Goal: Information Seeking & Learning: Check status

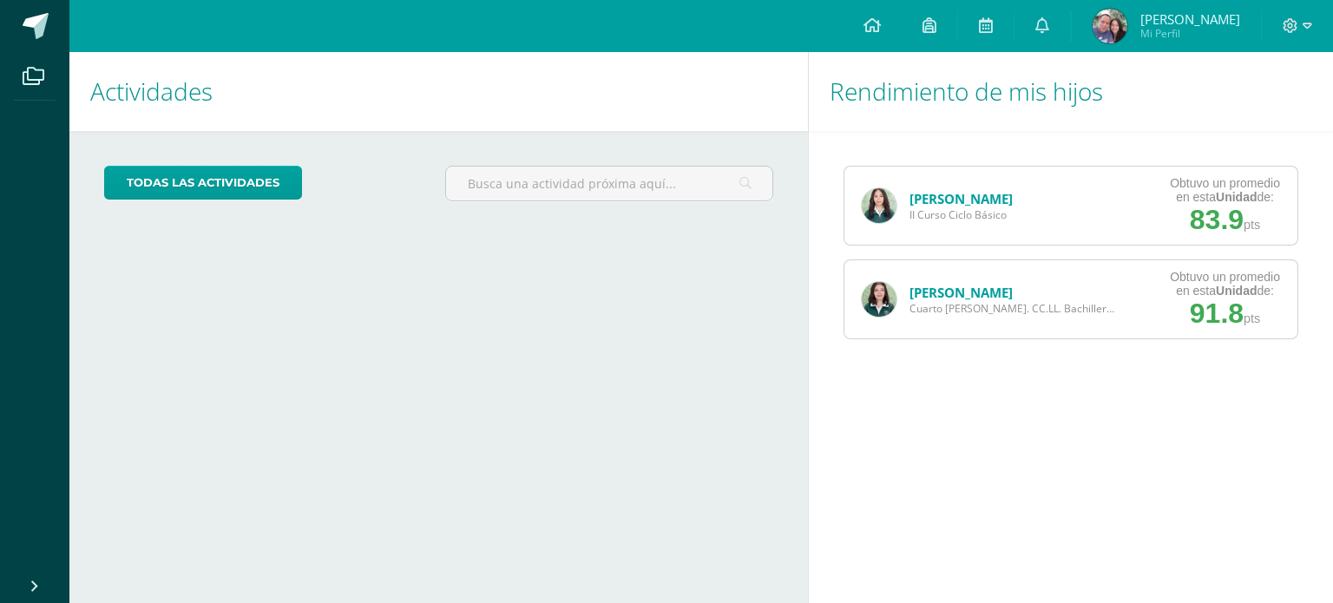
click at [934, 289] on link "[PERSON_NAME]" at bounding box center [961, 292] width 103 height 17
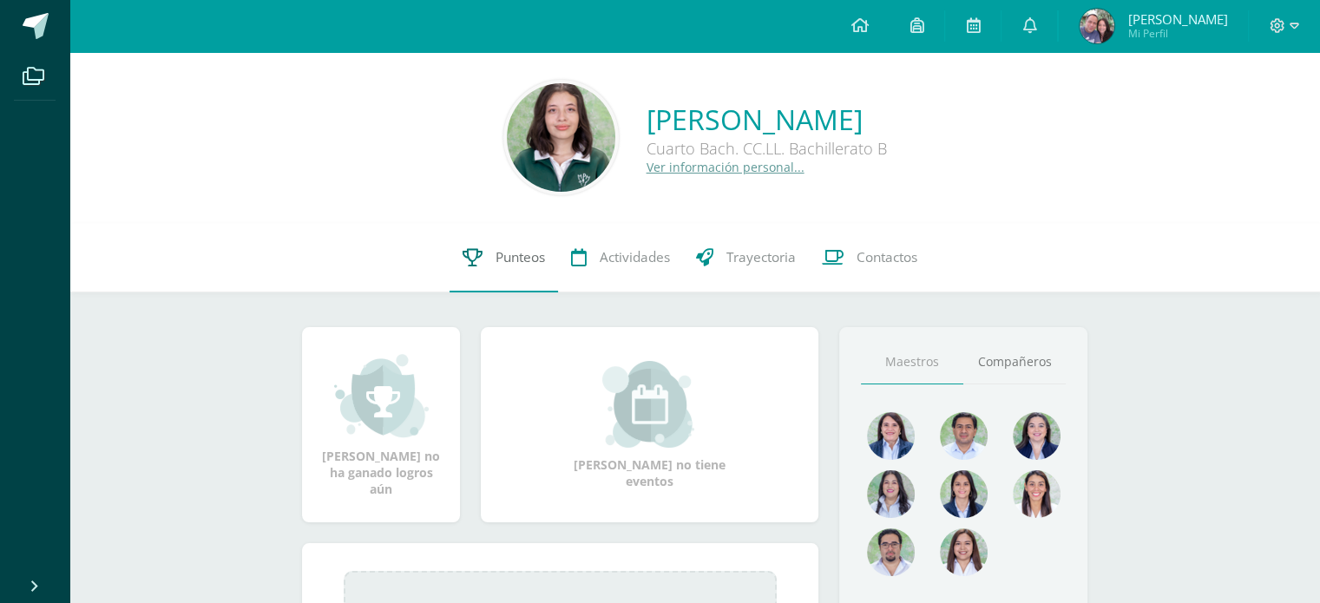
click at [477, 235] on link "Punteos" at bounding box center [504, 257] width 109 height 69
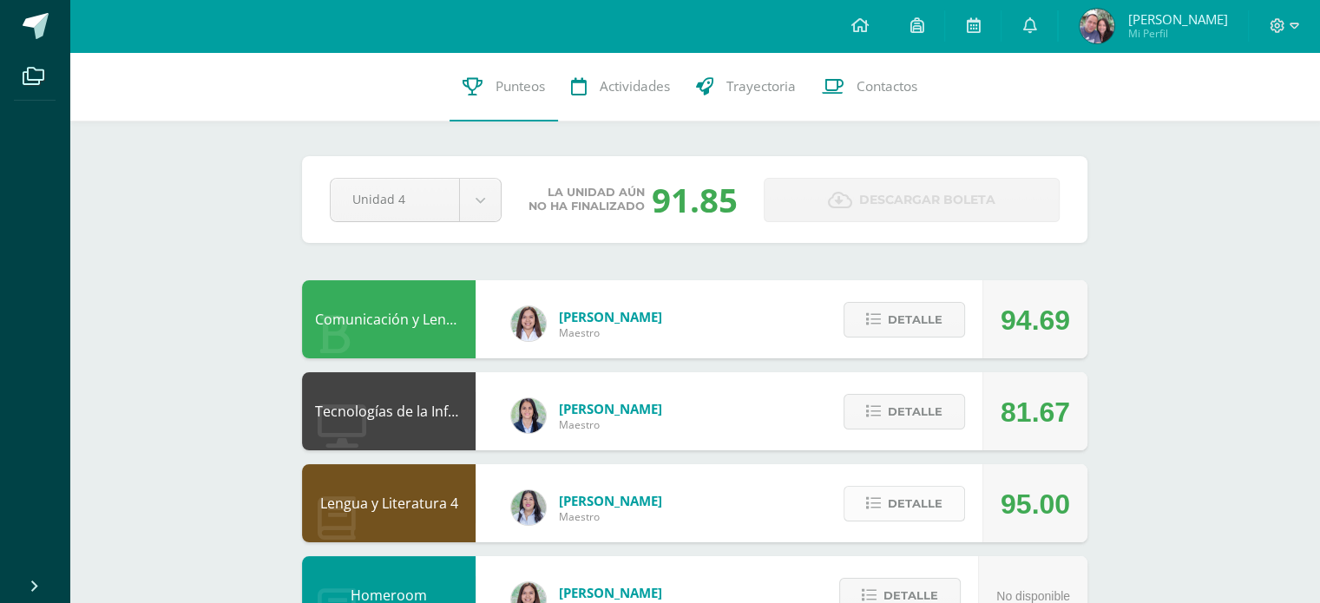
click at [886, 502] on button "Detalle" at bounding box center [905, 504] width 122 height 36
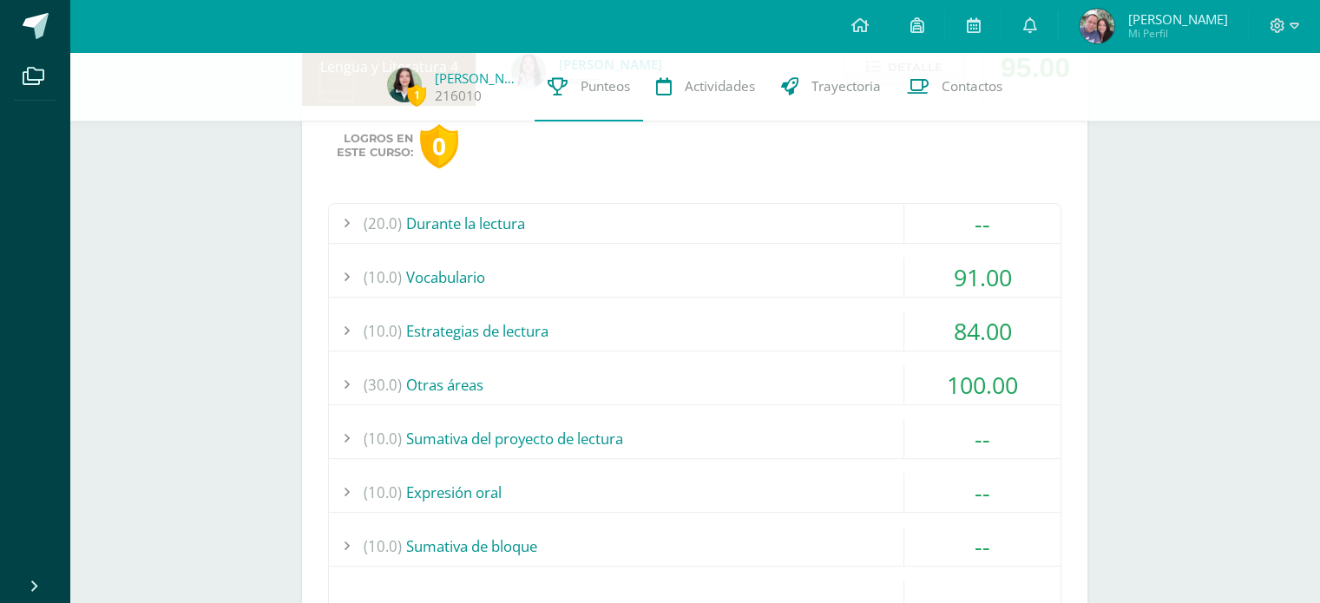
scroll to position [431, 0]
click at [768, 231] on div "(20.0) Durante la lectura" at bounding box center [695, 222] width 732 height 39
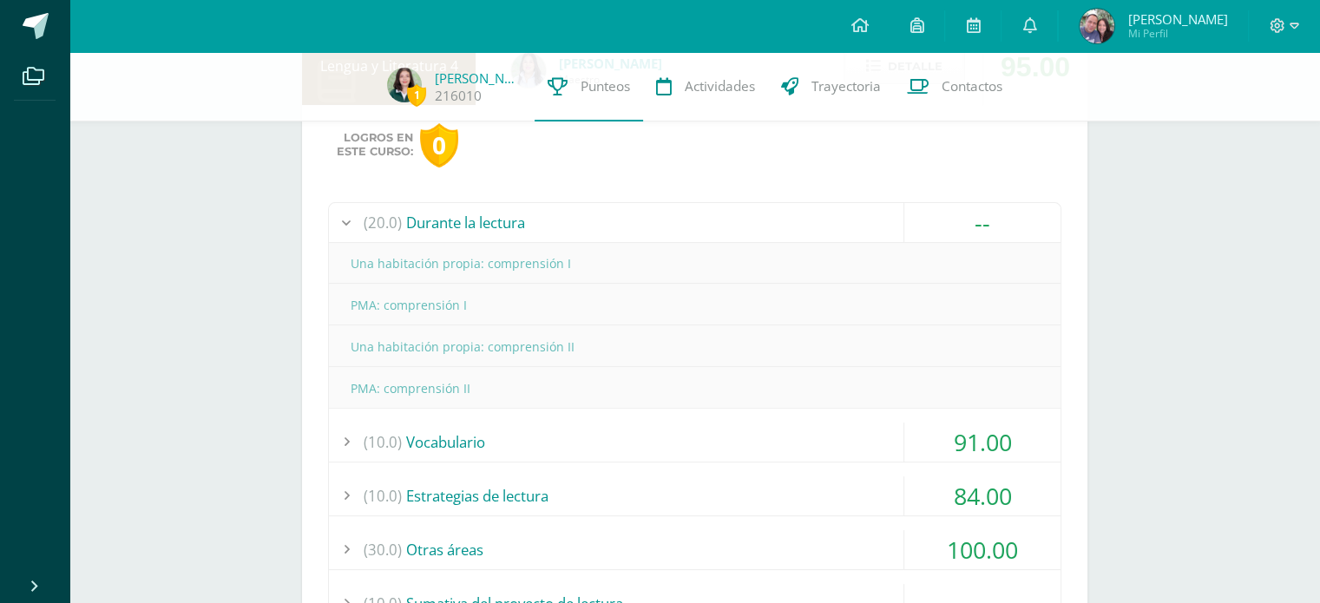
click at [768, 231] on div "(20.0) Durante la lectura" at bounding box center [695, 222] width 732 height 39
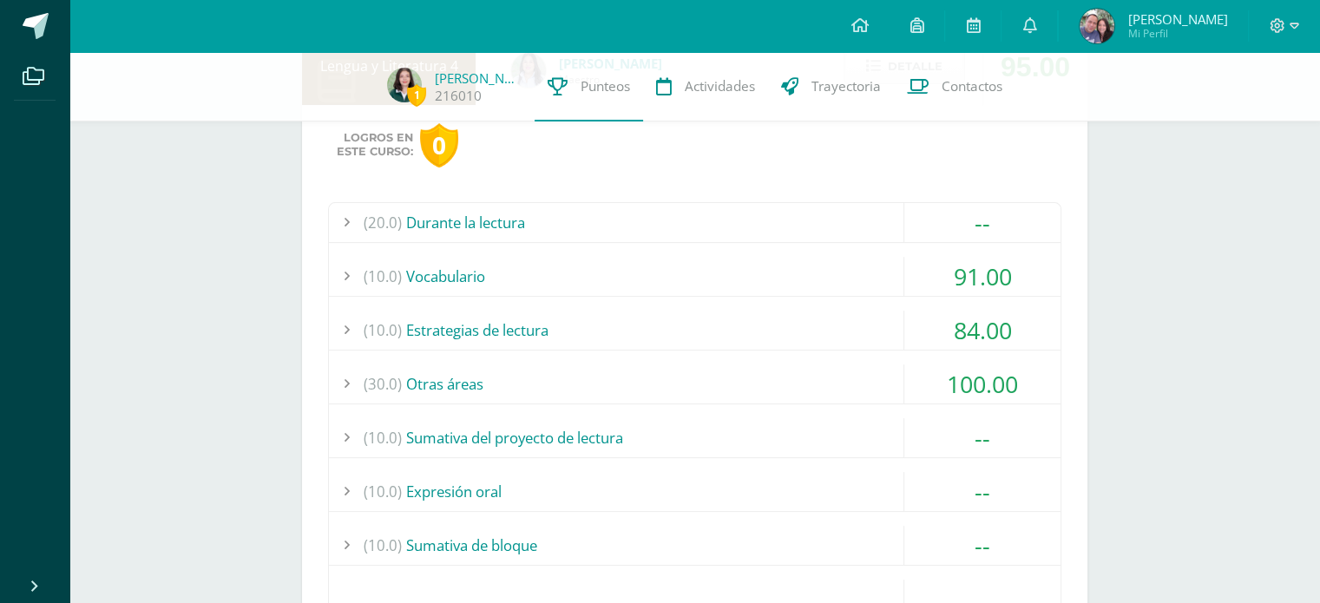
click at [776, 279] on div "(10.0) Vocabulario" at bounding box center [695, 276] width 732 height 39
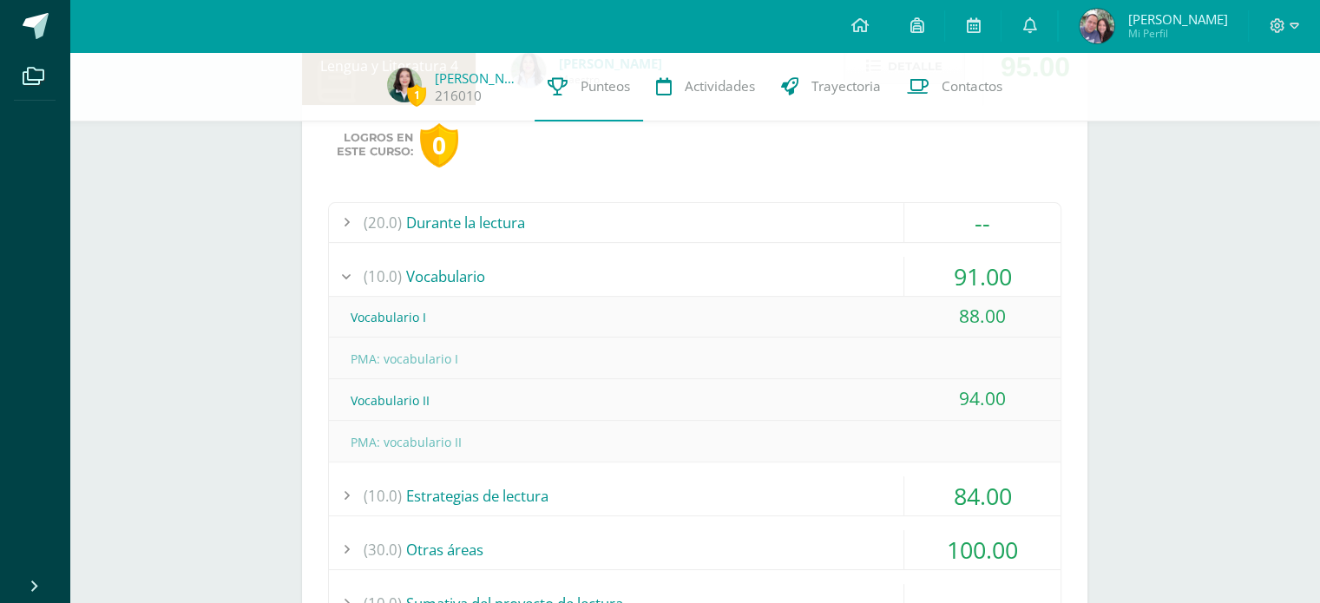
click at [776, 279] on div "(10.0) Vocabulario" at bounding box center [695, 276] width 732 height 39
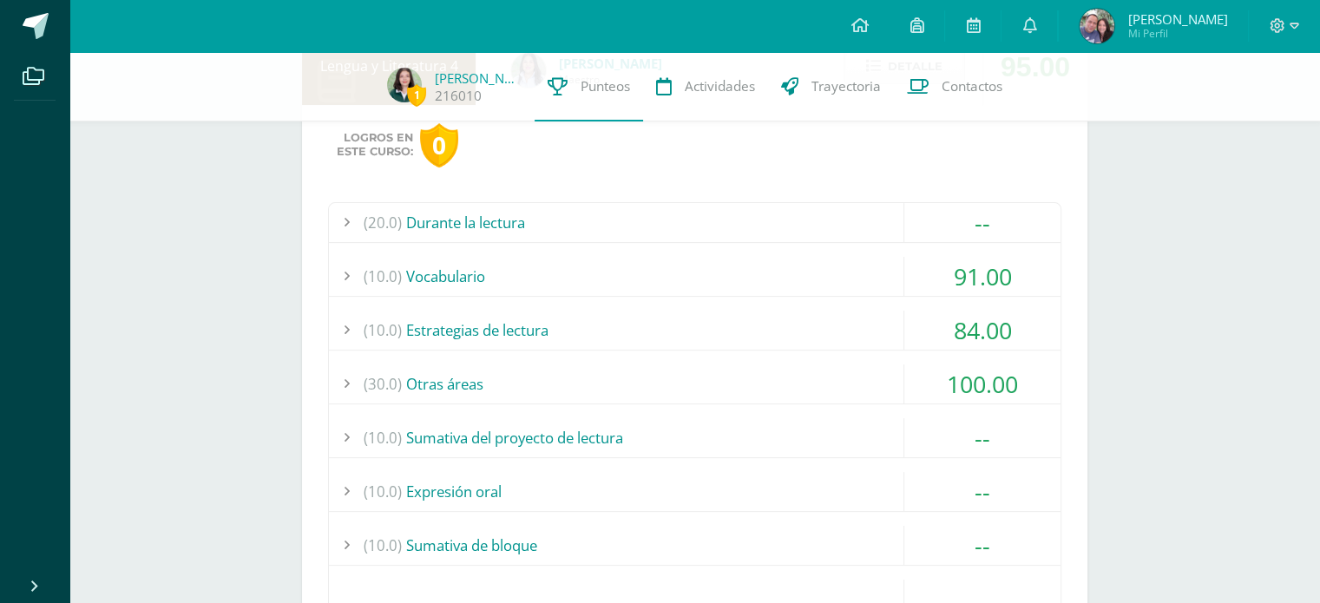
click at [772, 326] on div "(10.0) Estrategias de lectura" at bounding box center [695, 330] width 732 height 39
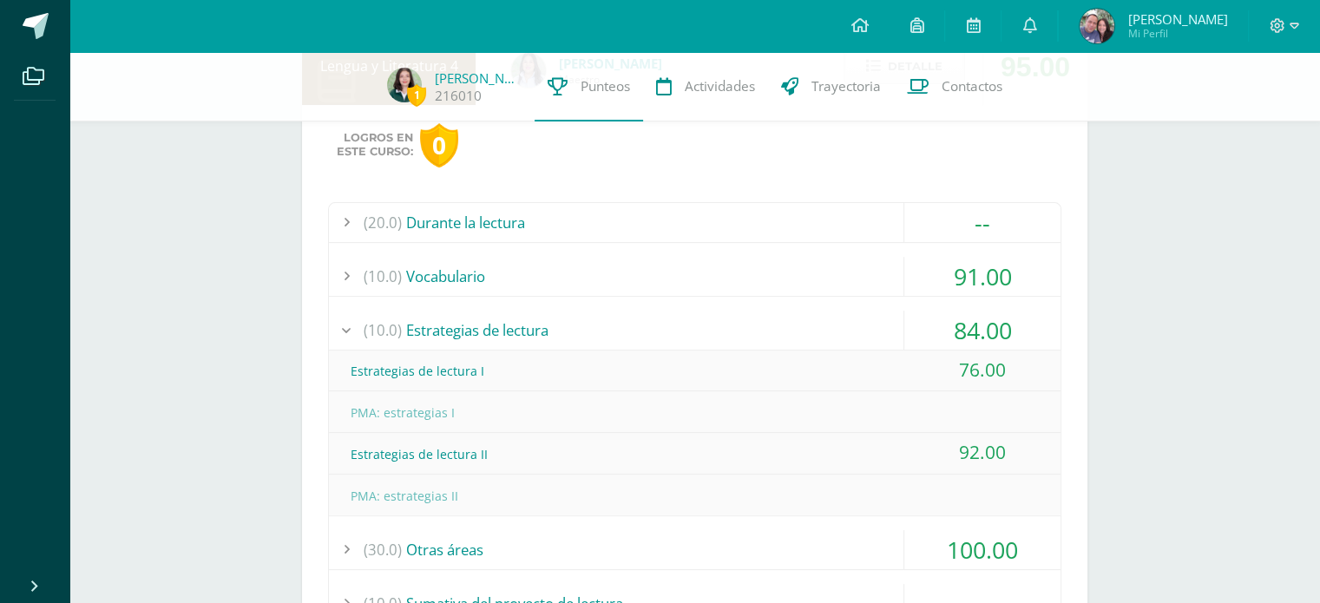
click at [772, 326] on div "(10.0) Estrategias de lectura" at bounding box center [695, 330] width 732 height 39
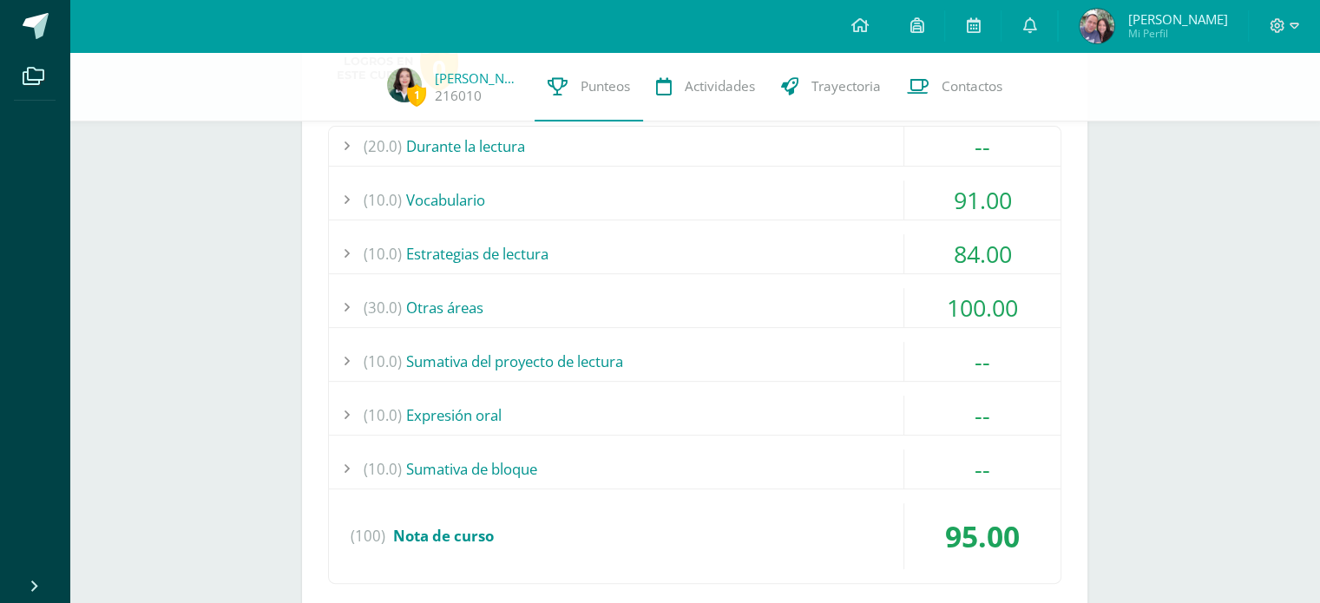
scroll to position [509, 0]
click at [747, 293] on div "(30.0) Otras áreas" at bounding box center [695, 305] width 732 height 39
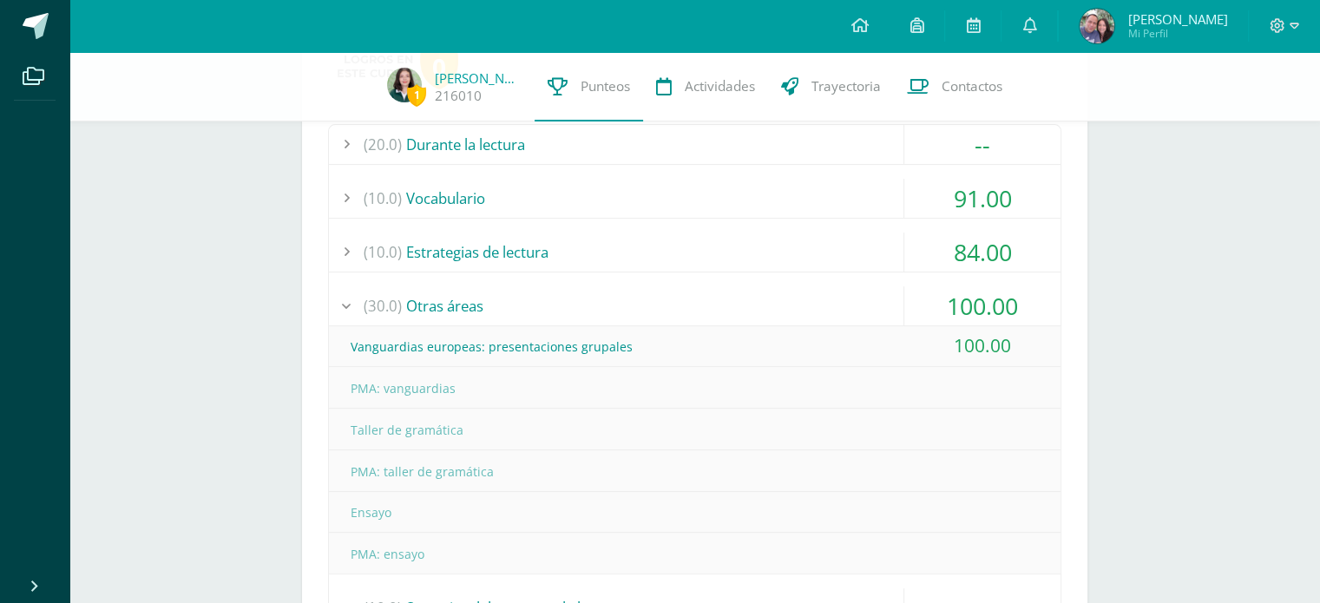
click at [747, 293] on div "(30.0) Otras áreas" at bounding box center [695, 305] width 732 height 39
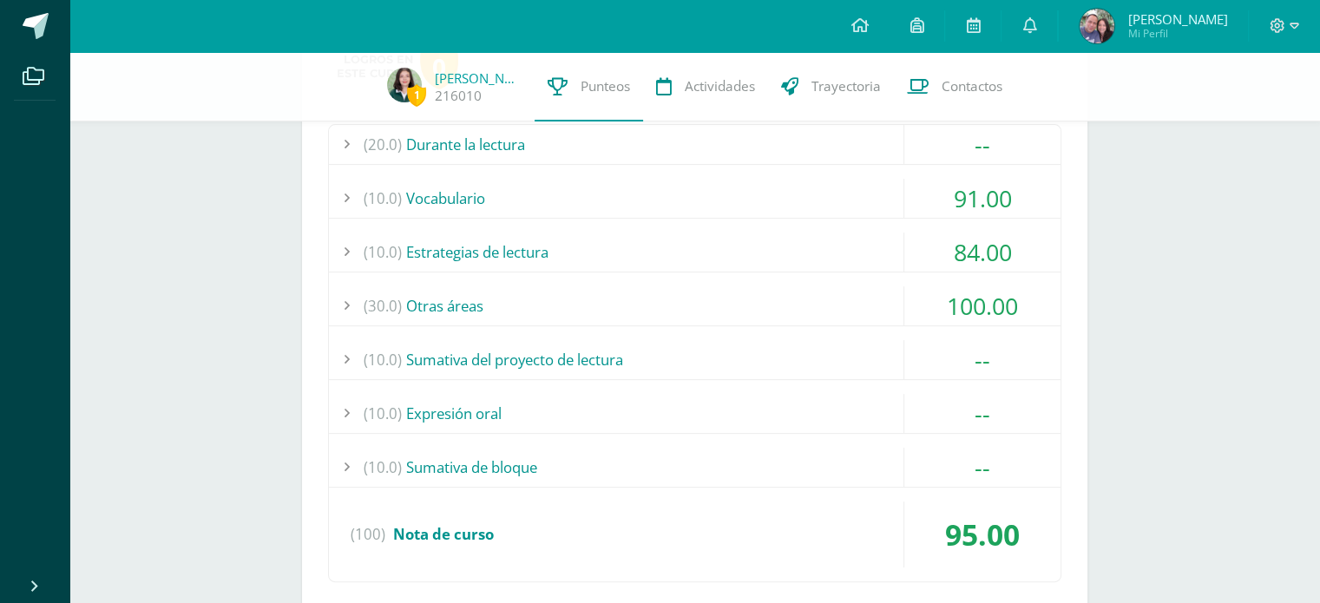
click at [737, 332] on div "(20.0) Durante la lectura -- Una habitación propia: comprensión I" at bounding box center [695, 353] width 734 height 458
click at [738, 345] on div "(10.0) Sumativa del proyecto de lectura" at bounding box center [695, 359] width 732 height 39
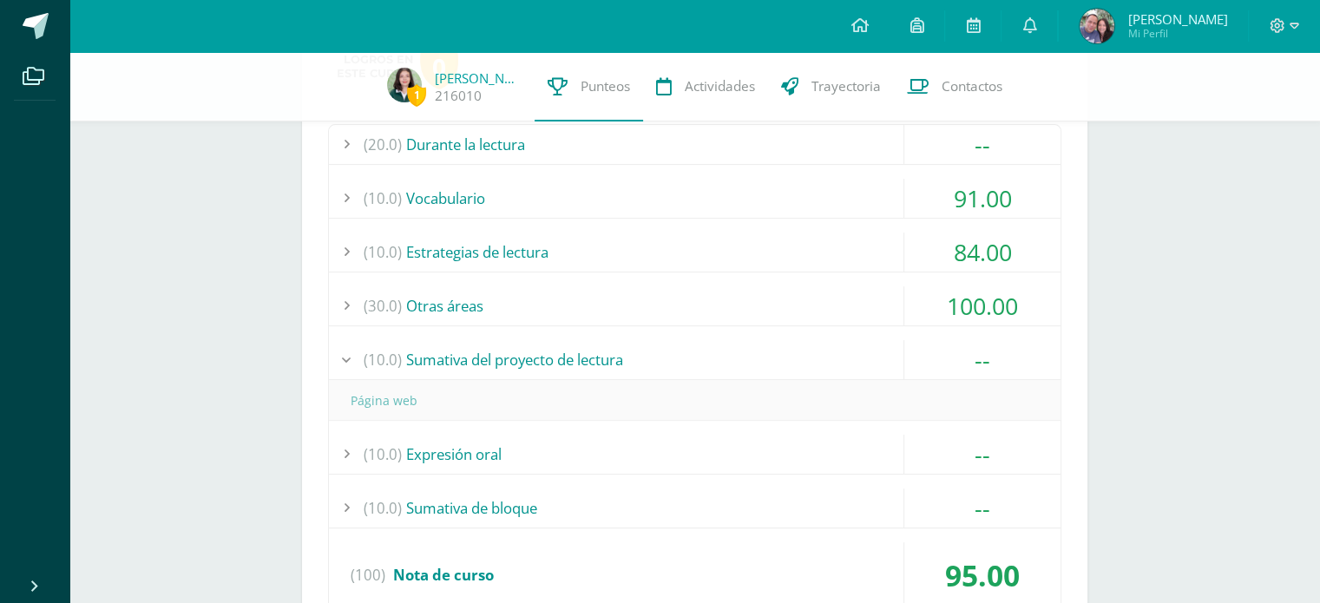
click at [738, 345] on div "(10.0) Sumativa del proyecto de lectura" at bounding box center [695, 359] width 732 height 39
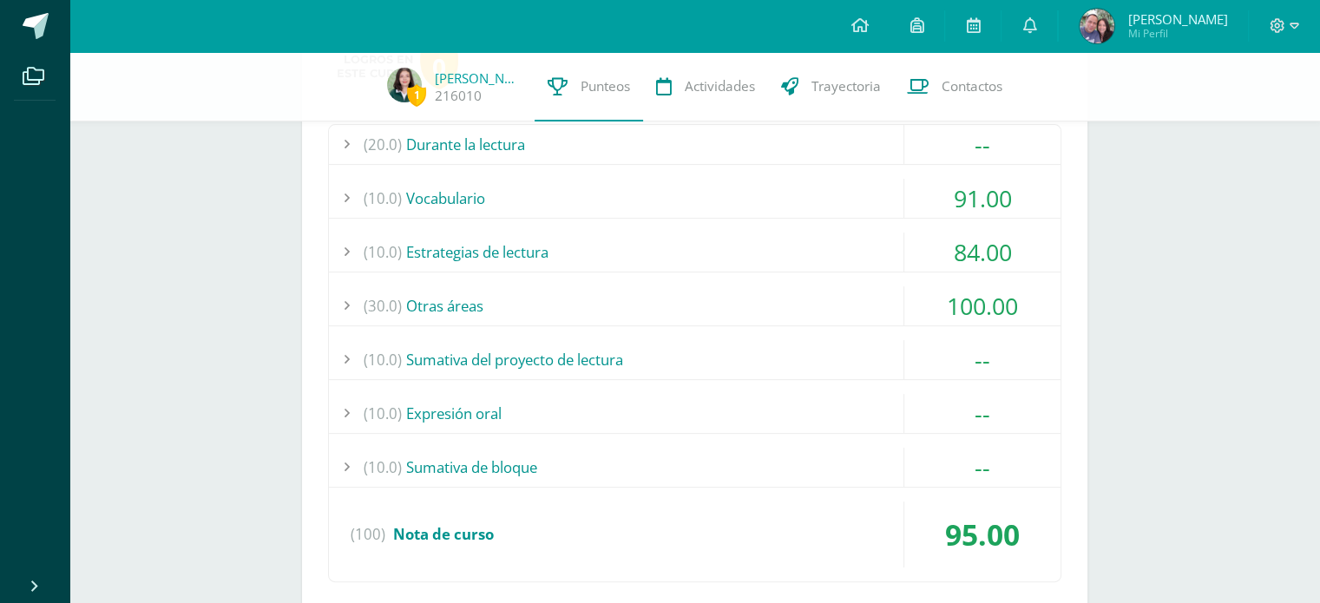
click at [732, 404] on div "(10.0) Expresión oral" at bounding box center [695, 413] width 732 height 39
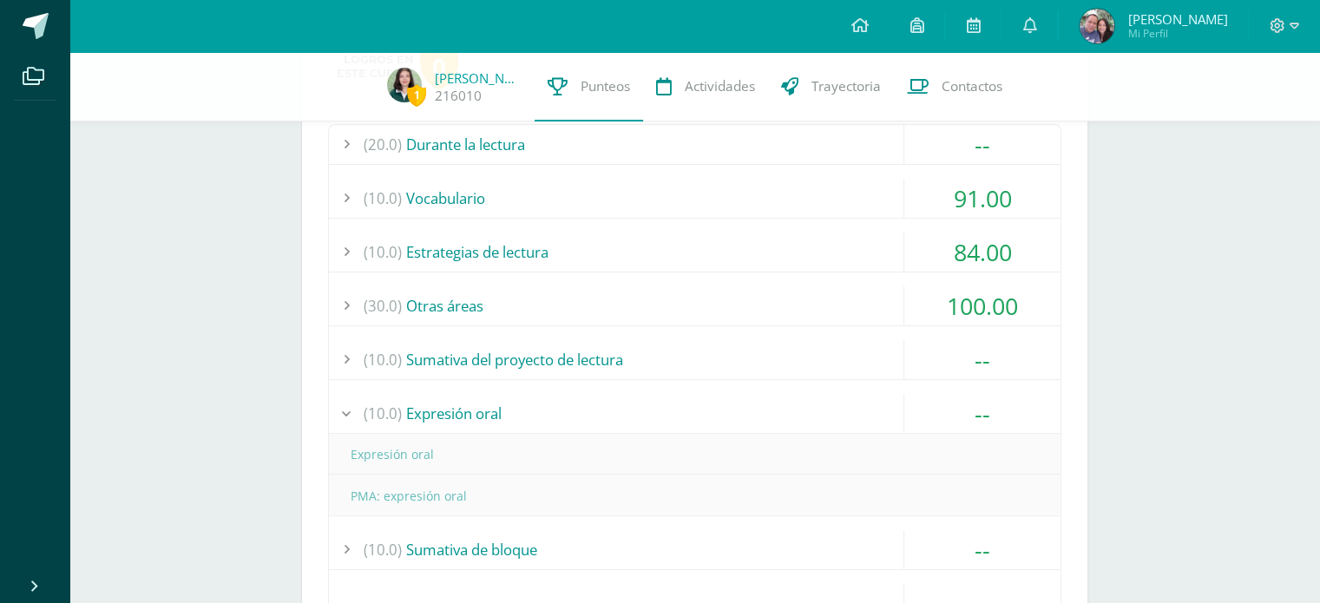
click at [732, 404] on div "(10.0) Expresión oral" at bounding box center [695, 413] width 732 height 39
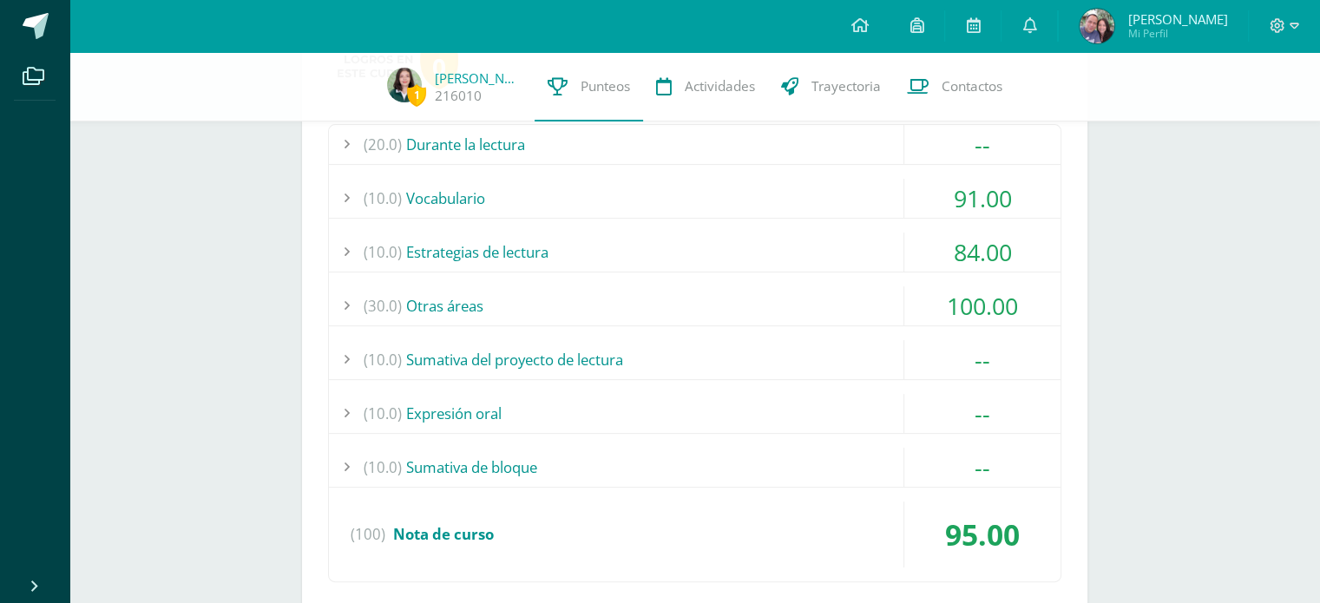
click at [725, 459] on div "(10.0) Sumativa de bloque" at bounding box center [695, 467] width 732 height 39
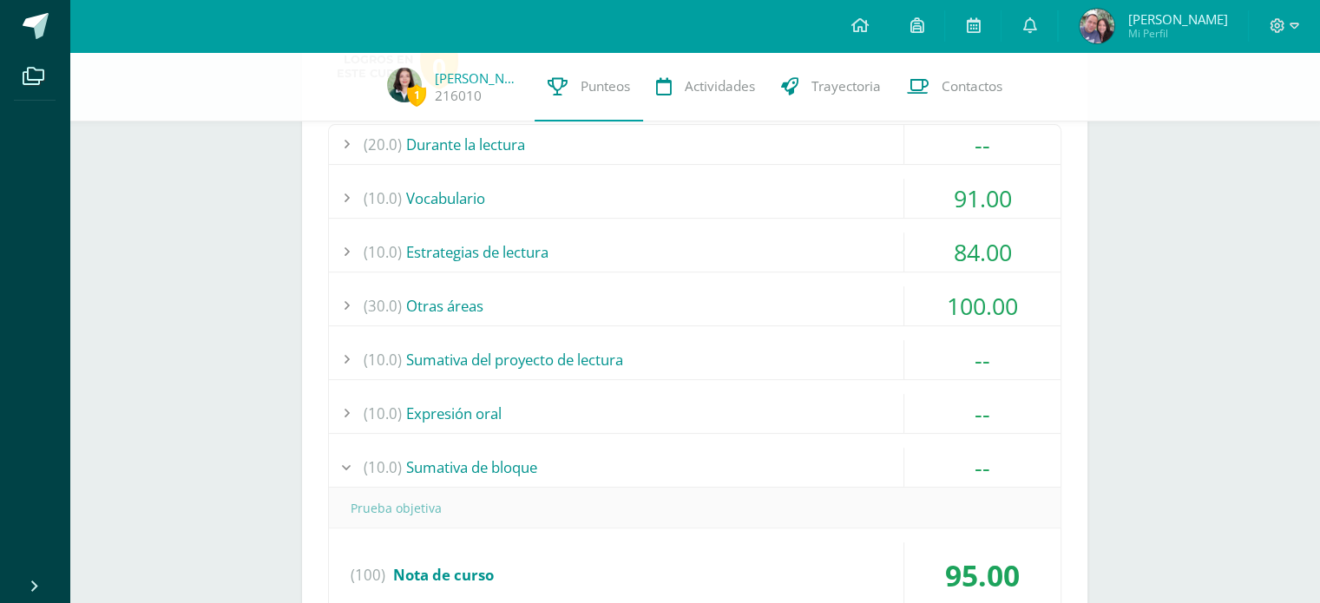
click at [725, 459] on div "(10.0) Sumativa de bloque" at bounding box center [695, 467] width 732 height 39
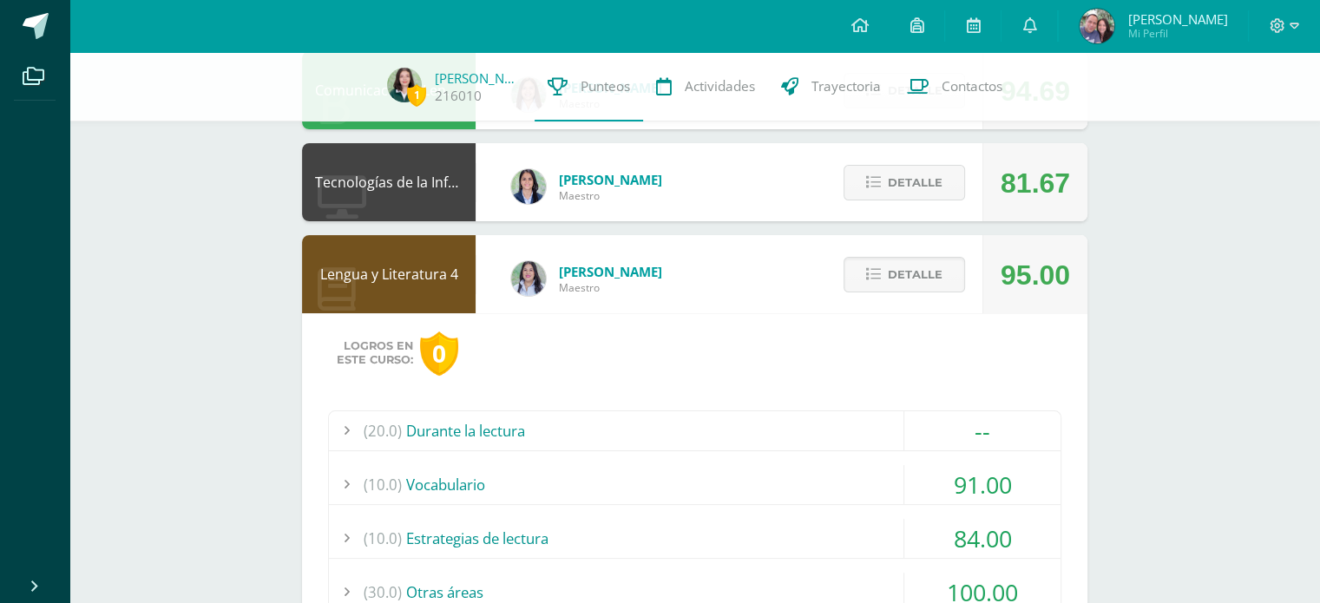
scroll to position [221, 0]
click at [901, 286] on span "Detalle" at bounding box center [915, 276] width 55 height 32
